Goal: Answer question/provide support: Share knowledge or assist other users

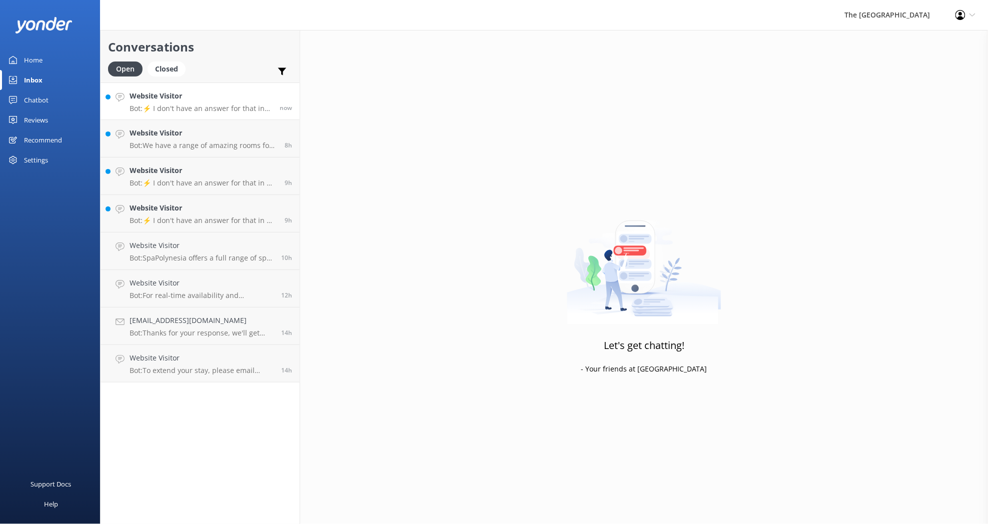
click at [194, 104] on p "Bot: ⚡ I don't have an answer for that in my knowledge base. Please try and rep…" at bounding box center [201, 108] width 143 height 9
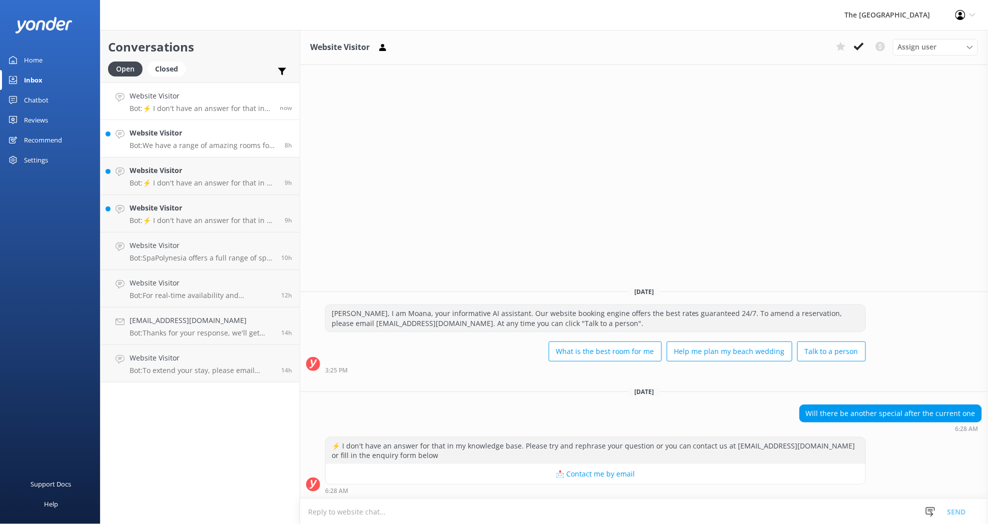
click at [177, 147] on p "Bot: We have a range of amazing rooms for you to choose from. The best way to h…" at bounding box center [204, 145] width 148 height 9
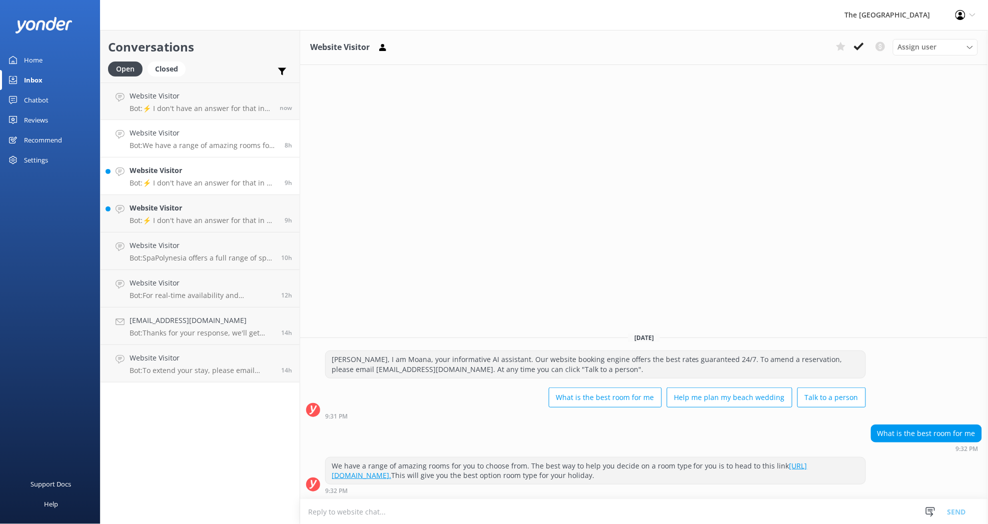
click at [161, 179] on p "Bot: ⚡ I don't have an answer for that in my knowledge base. Please try and rep…" at bounding box center [204, 183] width 148 height 9
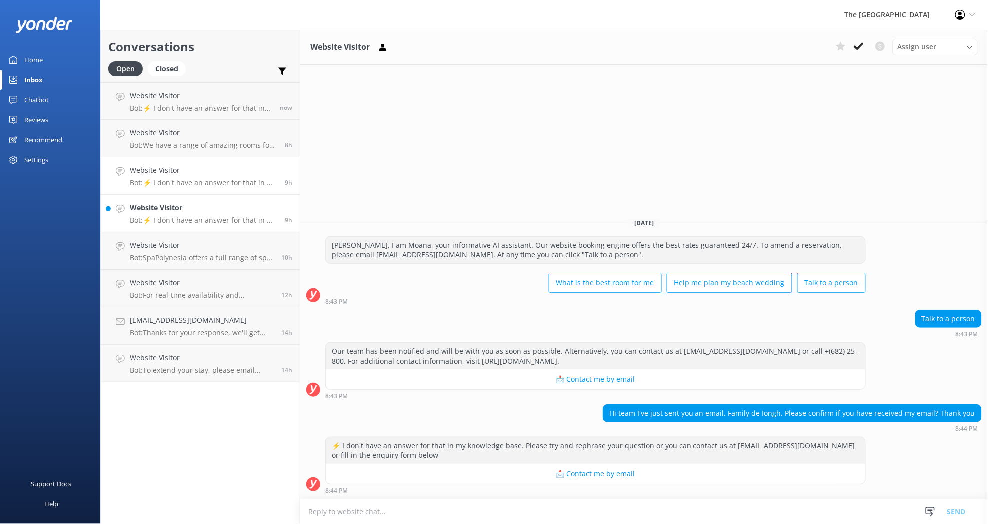
click at [203, 219] on p "Bot: ⚡ I don't have an answer for that in my knowledge base. Please try and rep…" at bounding box center [204, 220] width 148 height 9
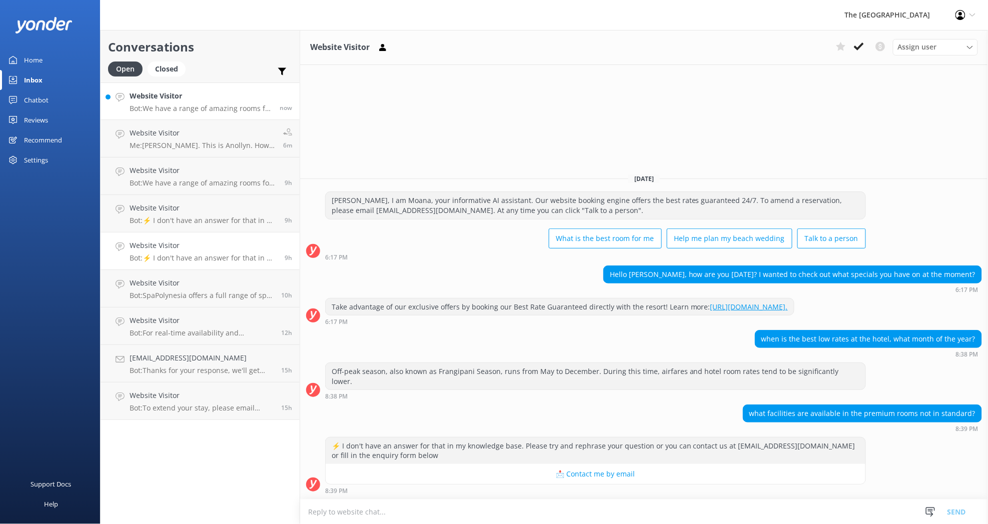
click at [181, 107] on p "Bot: We have a range of amazing rooms for you to choose from. The best way to h…" at bounding box center [201, 108] width 143 height 9
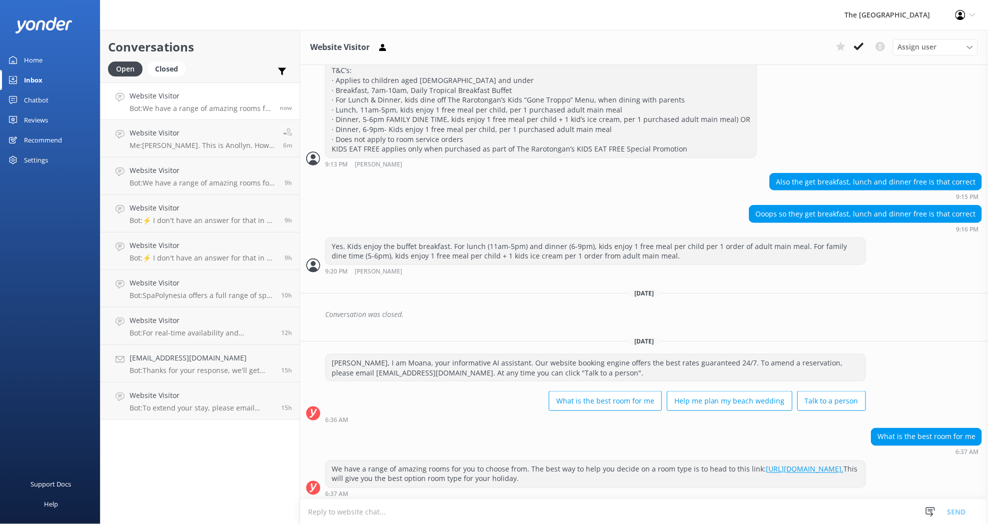
scroll to position [329, 0]
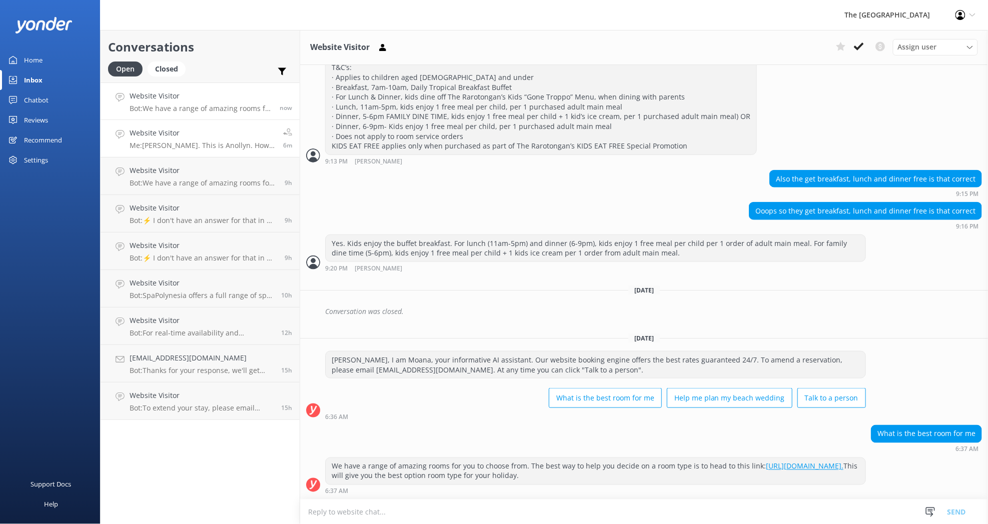
click at [177, 136] on h4 "Website Visitor" at bounding box center [203, 133] width 146 height 11
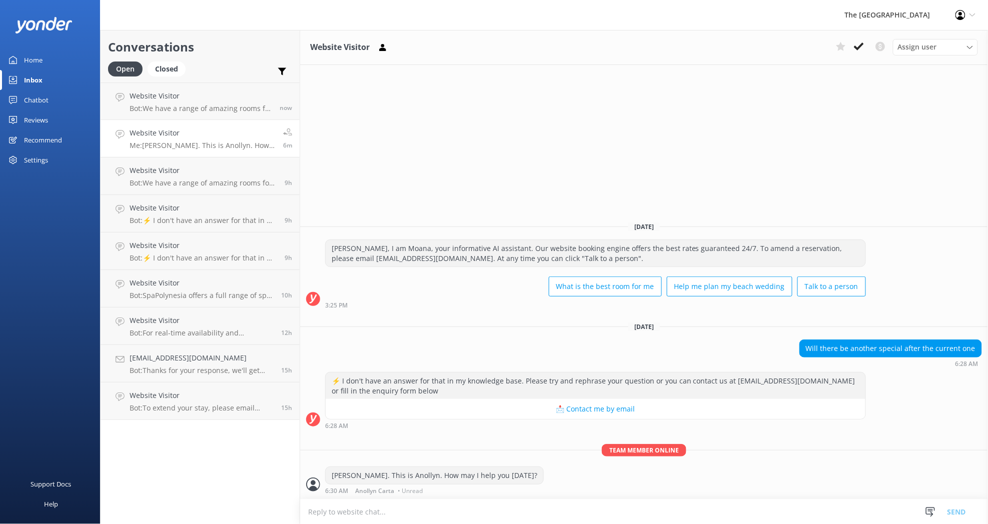
click at [175, 145] on p "Me: [PERSON_NAME]. This is Anollyn. How may I help you [DATE]?" at bounding box center [203, 145] width 146 height 9
click at [185, 100] on h4 "Website Visitor" at bounding box center [201, 96] width 143 height 11
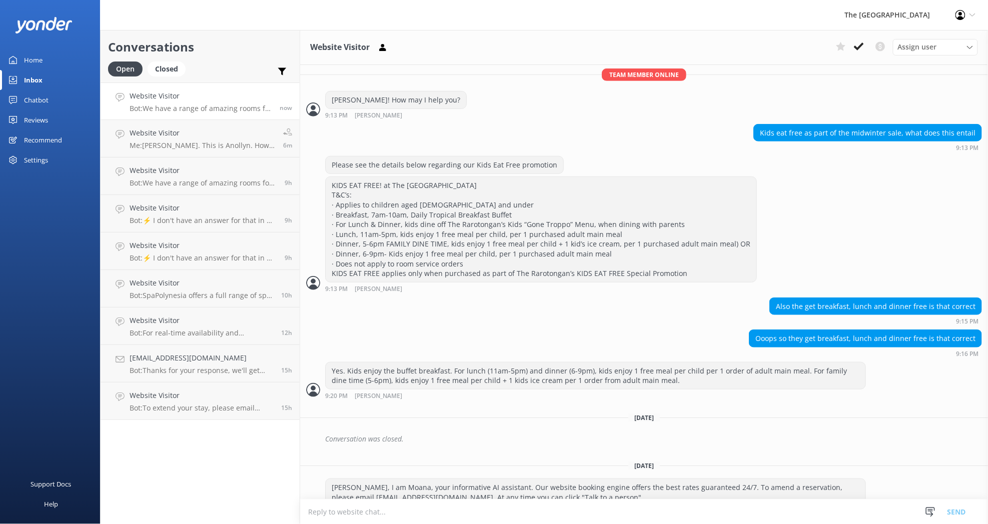
scroll to position [329, 0]
